Goal: Information Seeking & Learning: Understand process/instructions

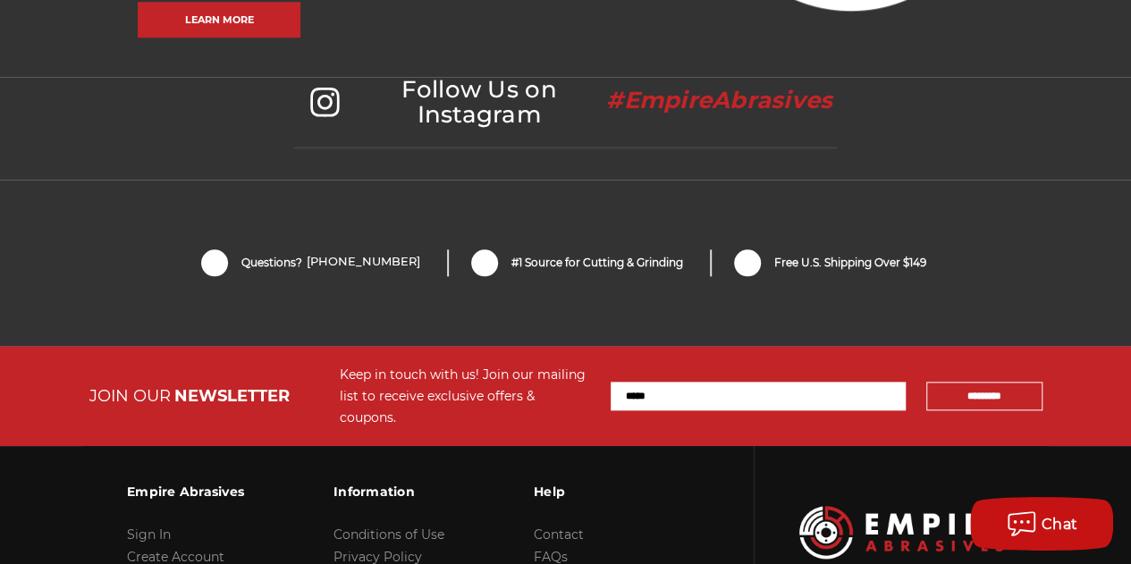
scroll to position [4444, 0]
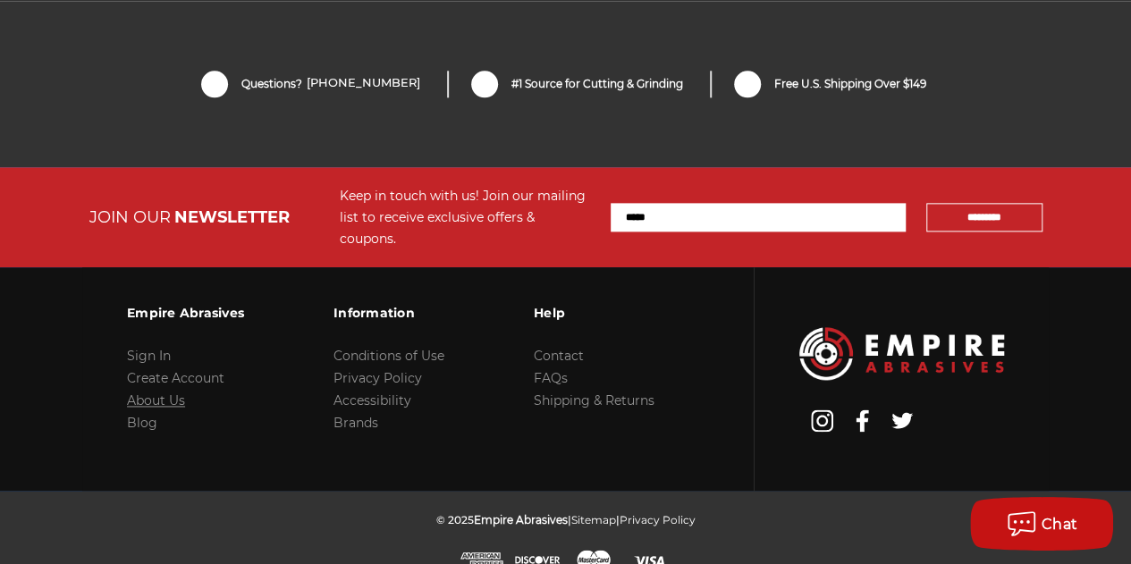
click at [169, 393] on link "About Us" at bounding box center [156, 401] width 58 height 16
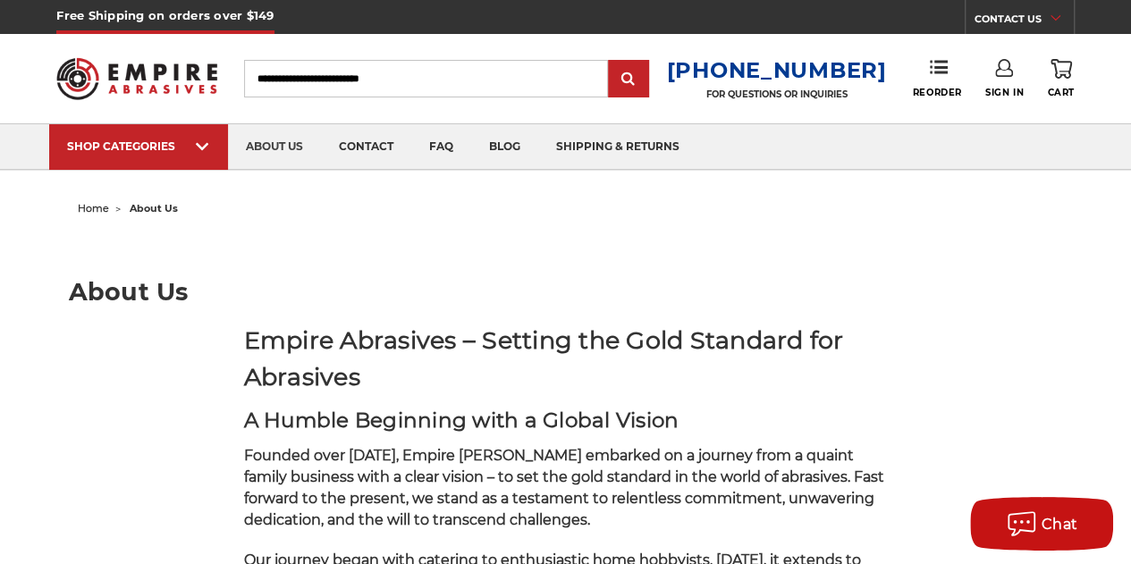
click at [81, 56] on img at bounding box center [136, 78] width 160 height 63
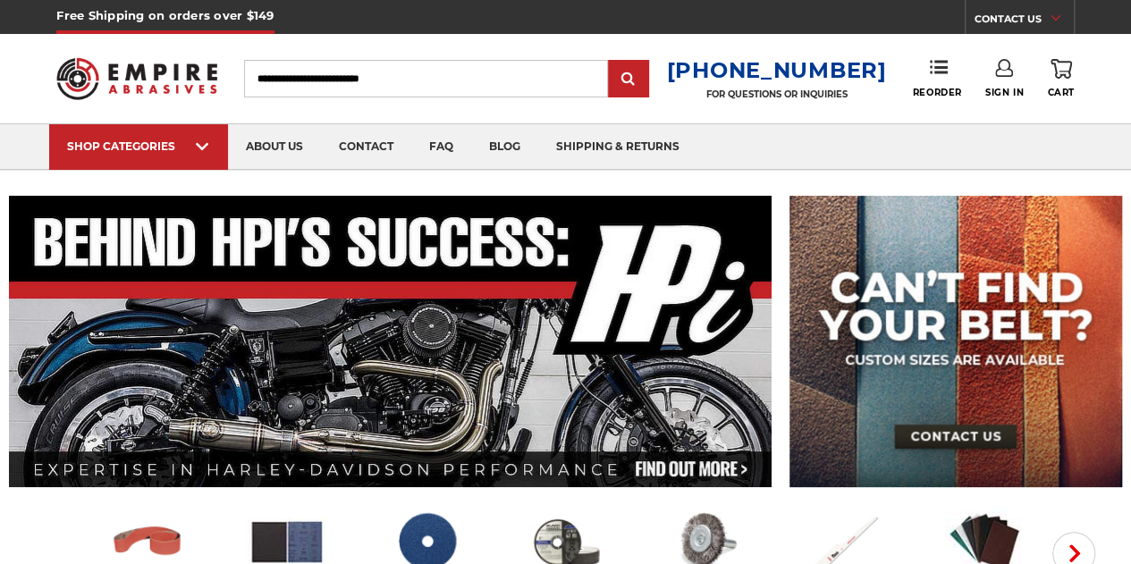
click at [1030, 15] on link "CONTACT US" at bounding box center [1024, 21] width 99 height 25
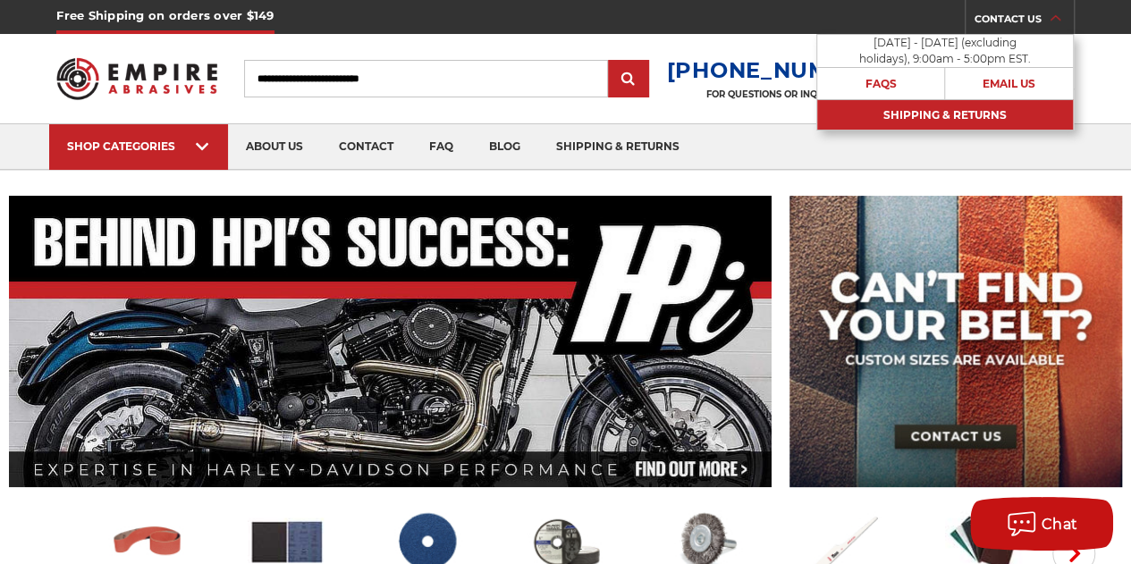
click at [962, 108] on link "Shipping & Returns" at bounding box center [945, 114] width 256 height 31
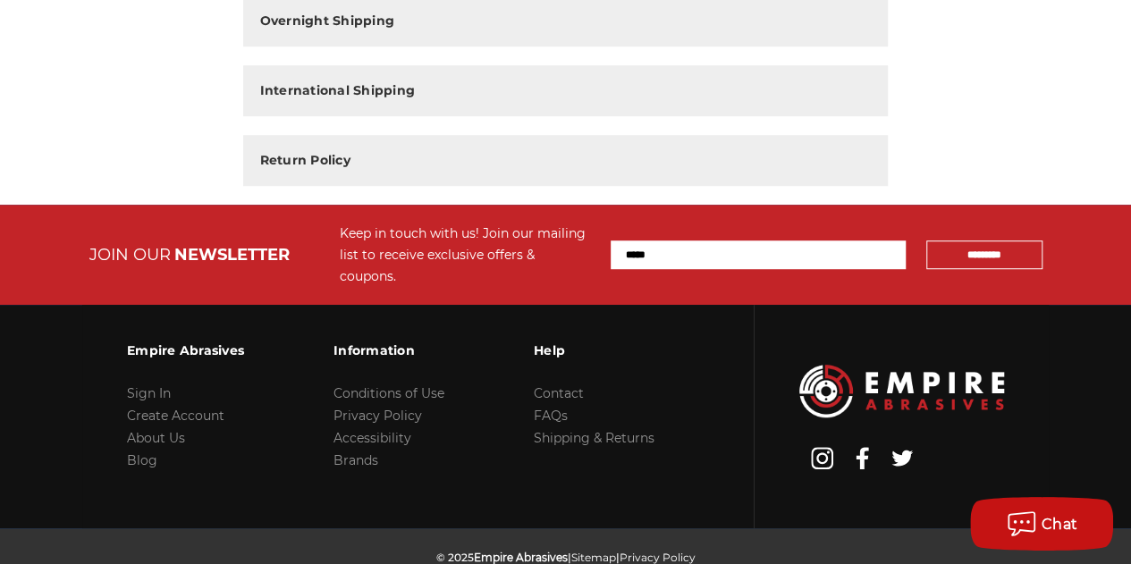
scroll to position [578, 0]
